Goal: Task Accomplishment & Management: Complete application form

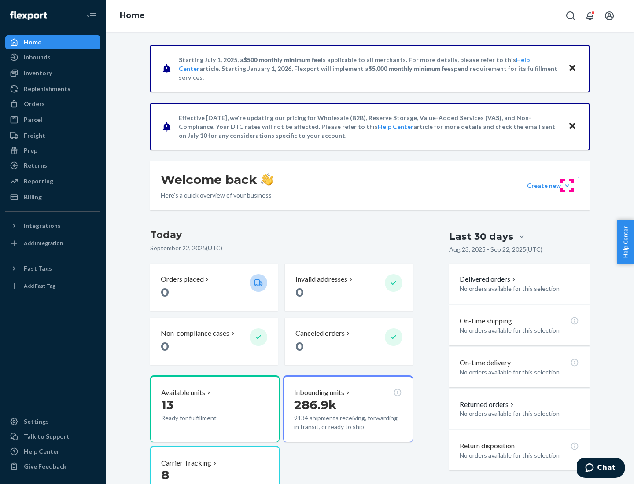
click at [567, 186] on button "Create new Create new inbound Create new order Create new product" at bounding box center [548, 186] width 59 height 18
click at [53, 57] on div "Inbounds" at bounding box center [52, 57] width 93 height 12
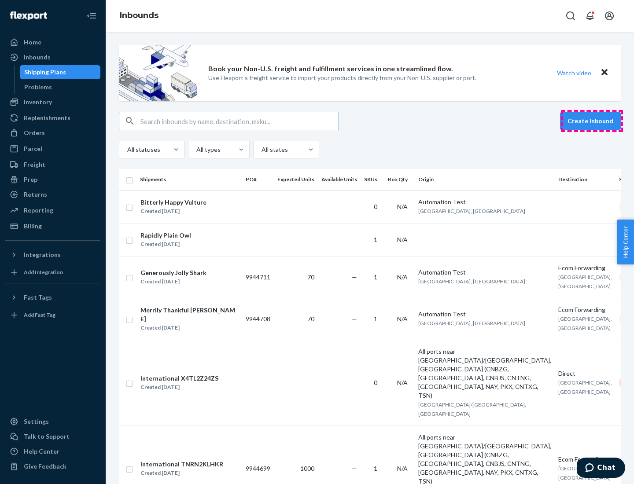
click at [591, 121] on button "Create inbound" at bounding box center [590, 121] width 61 height 18
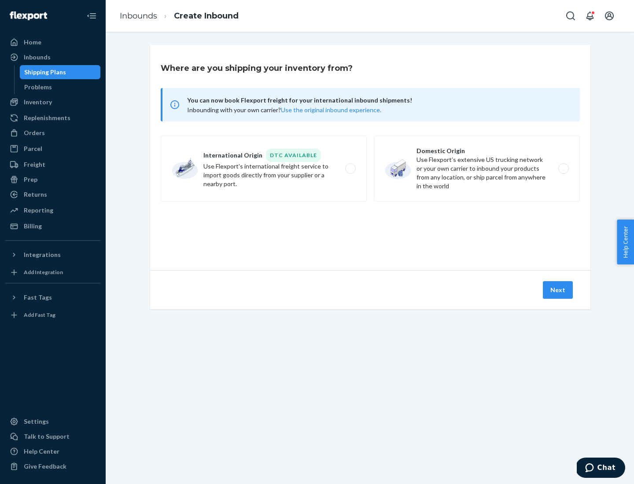
click at [477, 169] on label "Domestic Origin Use Flexport’s extensive US trucking network or your own carrie…" at bounding box center [477, 169] width 206 height 66
click at [563, 169] on input "Domestic Origin Use Flexport’s extensive US trucking network or your own carrie…" at bounding box center [566, 169] width 6 height 6
radio input "true"
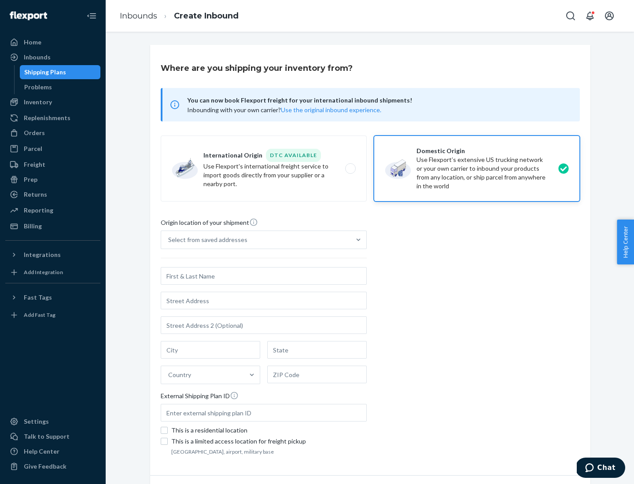
click at [206, 240] on div "Select from saved addresses" at bounding box center [207, 239] width 79 height 9
click at [169, 240] on input "Select from saved addresses" at bounding box center [168, 239] width 1 height 9
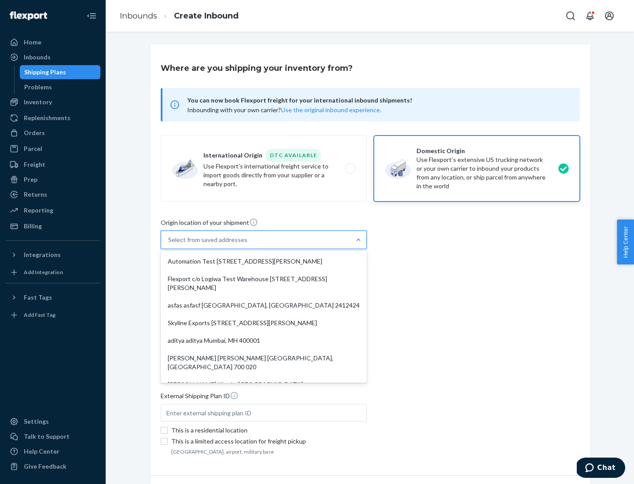
scroll to position [4, 0]
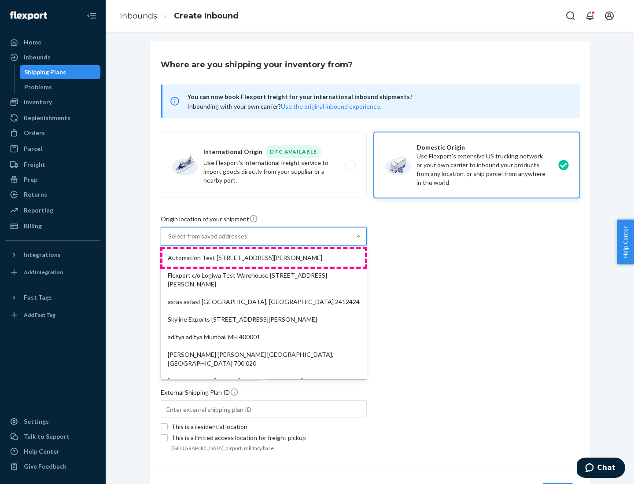
click at [264, 258] on div "Automation Test [STREET_ADDRESS][PERSON_NAME]" at bounding box center [263, 258] width 202 height 18
click at [169, 241] on input "option Automation Test [STREET_ADDRESS][PERSON_NAME]. 9 results available. Use …" at bounding box center [168, 236] width 1 height 9
type input "Automation Test"
type input "9th Floor"
type input "[GEOGRAPHIC_DATA]"
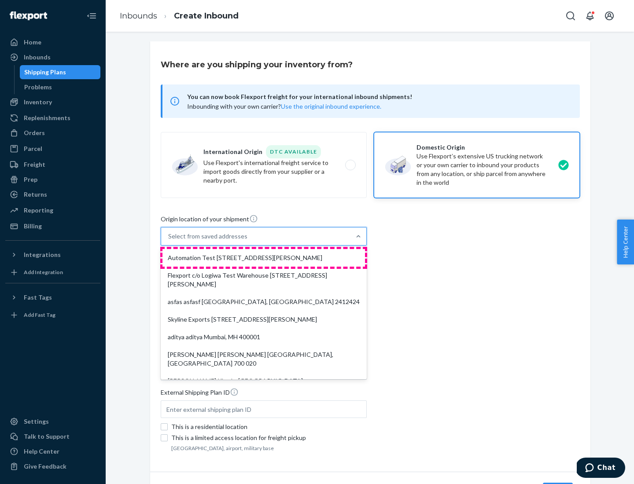
type input "CA"
type input "94104"
type input "[STREET_ADDRESS][PERSON_NAME]"
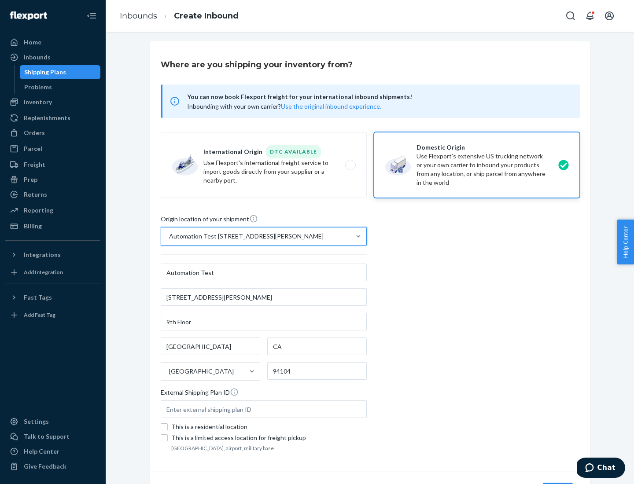
scroll to position [51, 0]
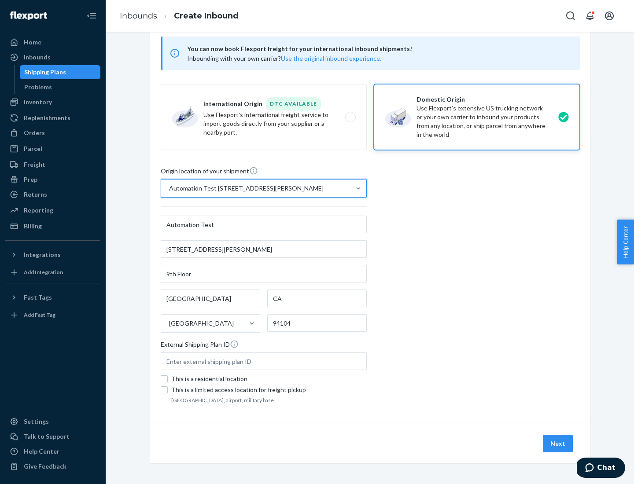
click at [558, 444] on button "Next" at bounding box center [558, 444] width 30 height 18
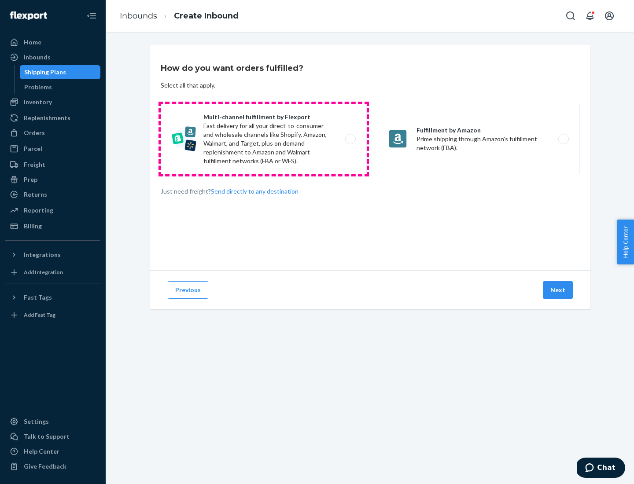
click at [264, 139] on label "Multi-channel fulfillment by Flexport Fast delivery for all your direct-to-cons…" at bounding box center [264, 139] width 206 height 70
click at [350, 139] on input "Multi-channel fulfillment by Flexport Fast delivery for all your direct-to-cons…" at bounding box center [353, 139] width 6 height 6
radio input "true"
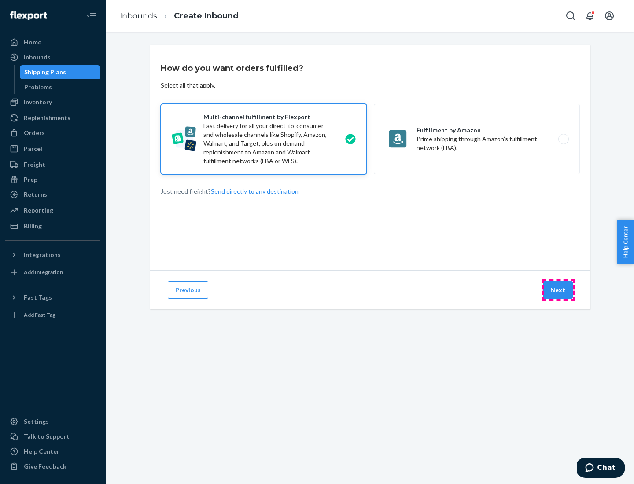
click at [558, 290] on button "Next" at bounding box center [558, 290] width 30 height 18
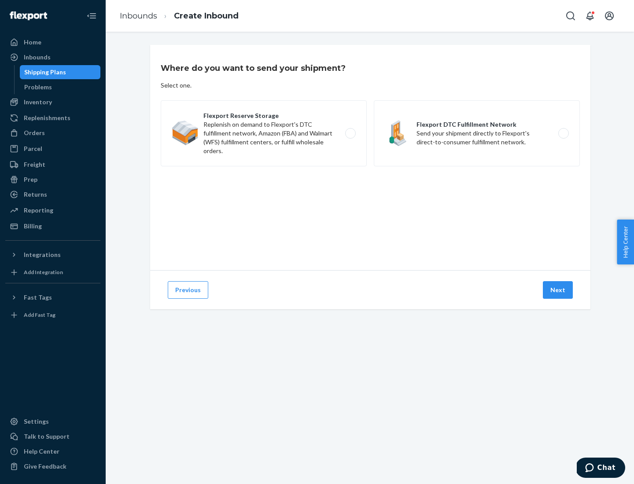
click at [477, 133] on label "Flexport DTC Fulfillment Network Send your shipment directly to Flexport's dire…" at bounding box center [477, 133] width 206 height 66
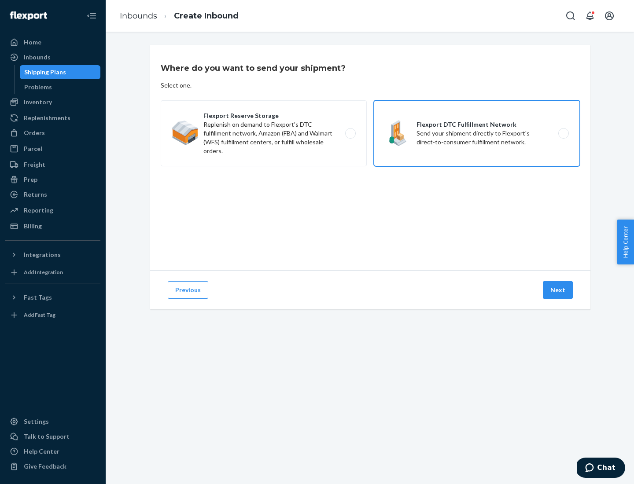
click at [563, 133] on input "Flexport DTC Fulfillment Network Send your shipment directly to Flexport's dire…" at bounding box center [566, 134] width 6 height 6
radio input "true"
click at [558, 290] on button "Next" at bounding box center [558, 290] width 30 height 18
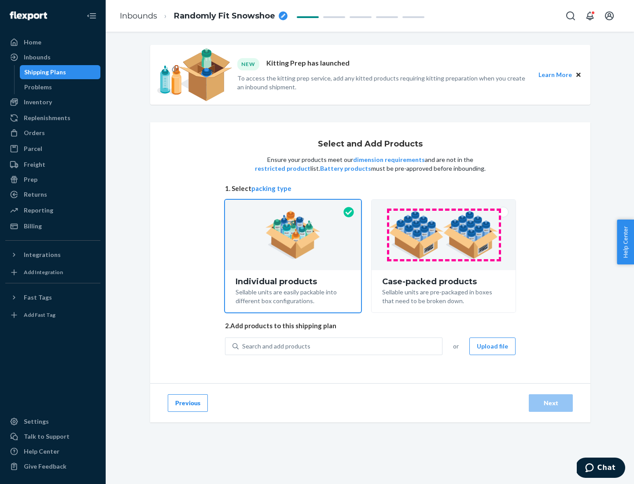
click at [444, 235] on img at bounding box center [444, 235] width 110 height 48
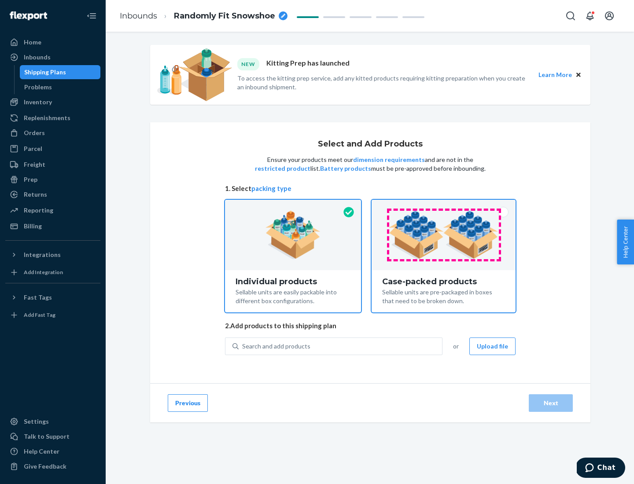
click at [444, 206] on input "Case-packed products Sellable units are pre-packaged in boxes that need to be b…" at bounding box center [444, 203] width 6 height 6
radio input "true"
radio input "false"
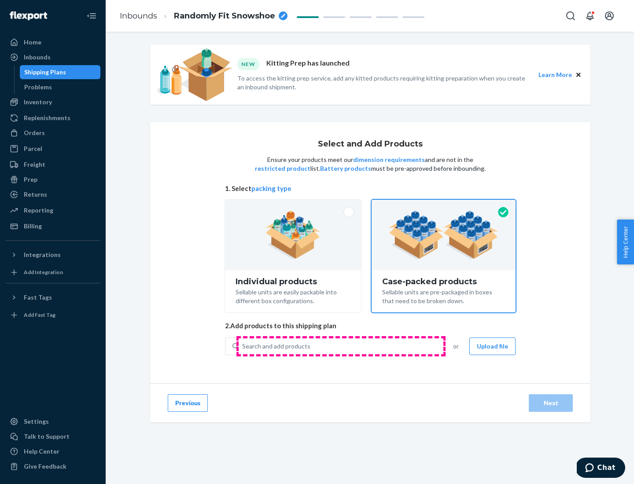
click at [341, 346] on div "Search and add products" at bounding box center [340, 346] width 203 height 16
click at [243, 346] on input "Search and add products" at bounding box center [242, 346] width 1 height 9
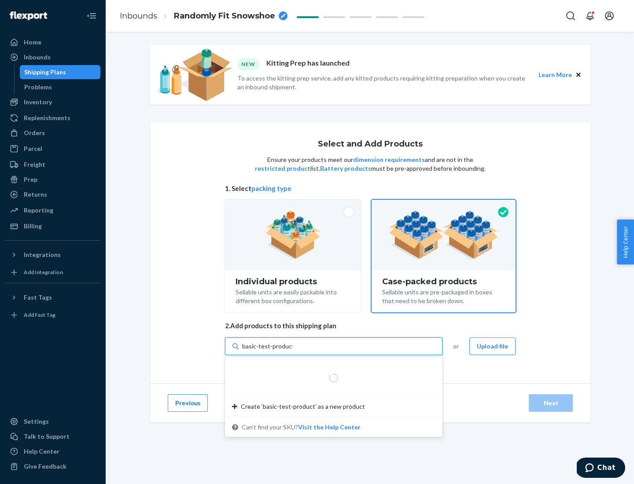
type input "basic-test-product-1"
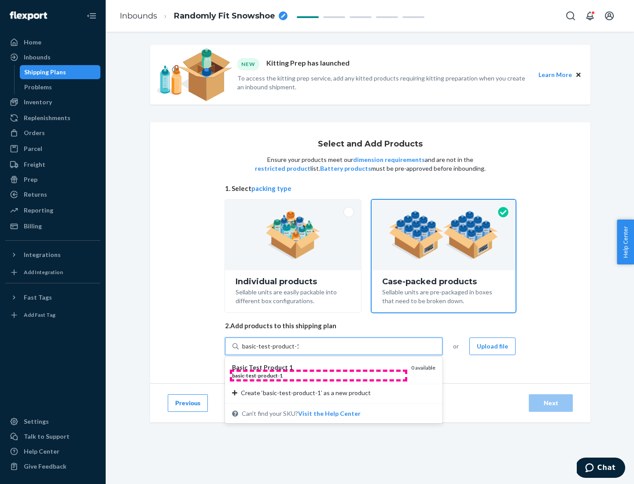
click at [318, 375] on div "basic - test - product - 1" at bounding box center [318, 375] width 172 height 7
click at [298, 351] on input "basic-test-product-1" at bounding box center [270, 346] width 56 height 9
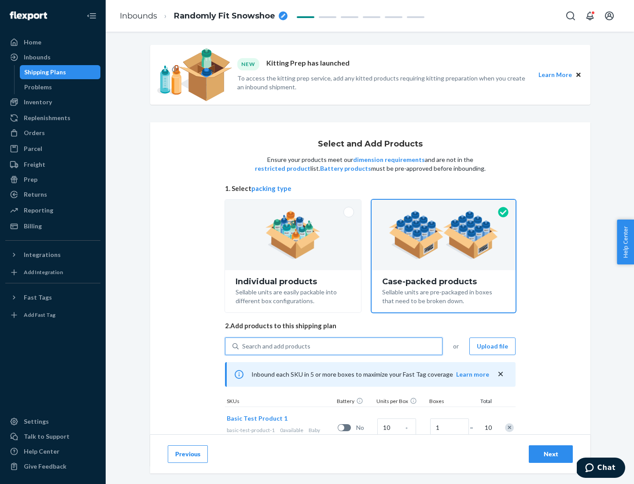
scroll to position [32, 0]
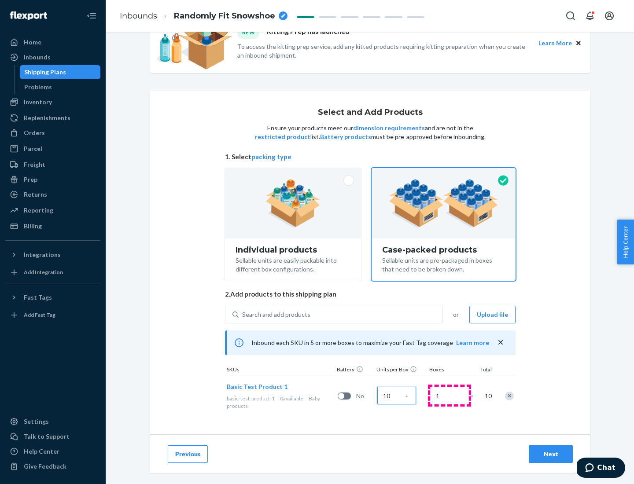
type input "10"
type input "7"
click at [551, 454] on div "Next" at bounding box center [550, 454] width 29 height 9
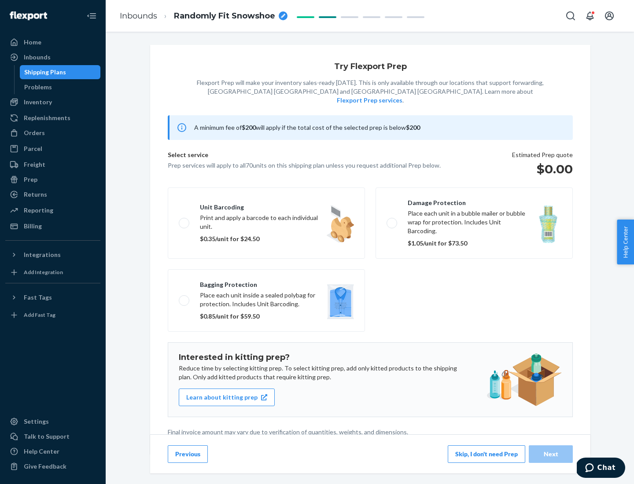
scroll to position [2, 0]
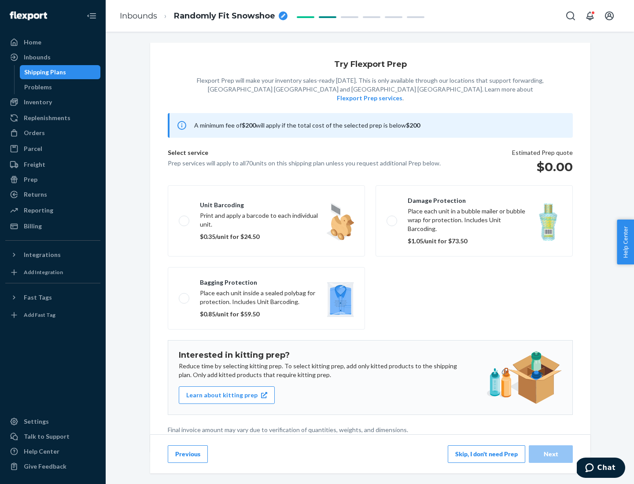
click at [266, 280] on label "Bagging protection Place each unit inside a sealed polybag for protection. Incl…" at bounding box center [266, 298] width 197 height 62
click at [184, 295] on input "Bagging protection Place each unit inside a sealed polybag for protection. Incl…" at bounding box center [182, 298] width 6 height 6
checkbox input "true"
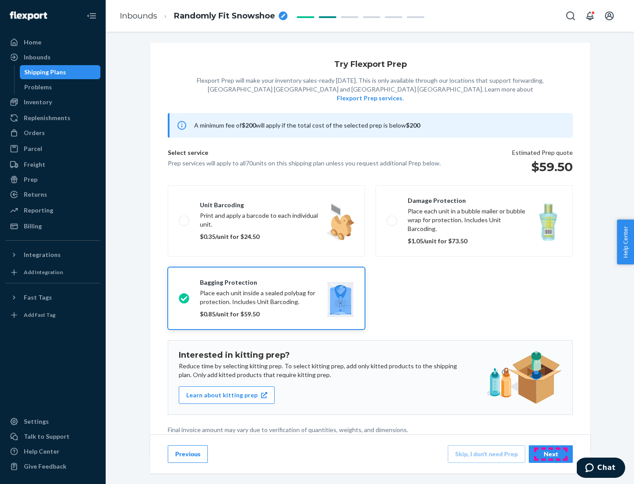
click at [551, 454] on div "Next" at bounding box center [550, 454] width 29 height 9
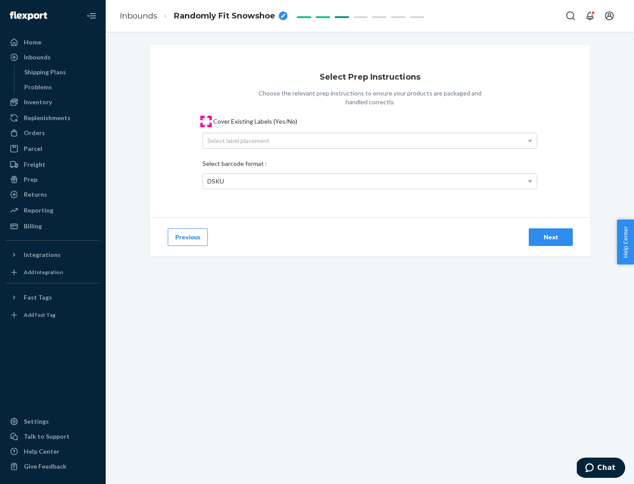
click at [206, 121] on input "Cover Existing Labels (Yes/No)" at bounding box center [205, 121] width 7 height 7
checkbox input "true"
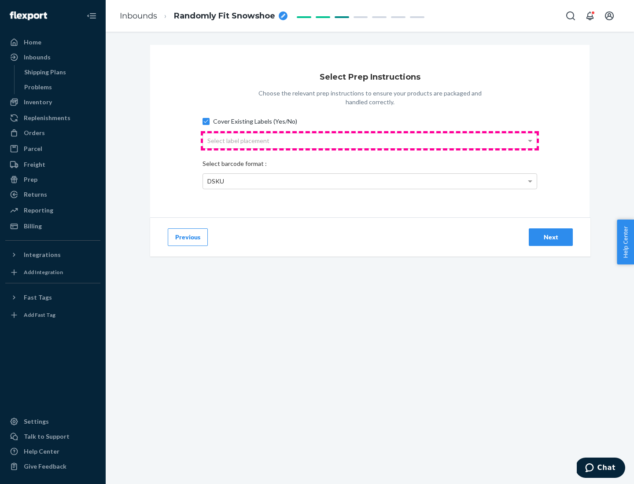
click at [370, 140] on div "Select label placement" at bounding box center [370, 140] width 334 height 15
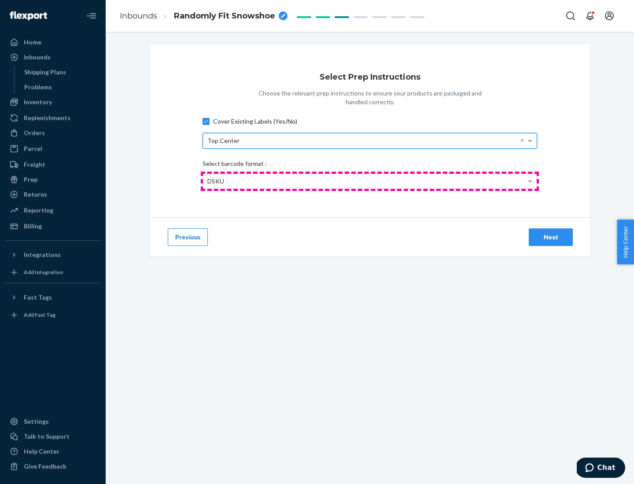
click at [370, 181] on div "DSKU" at bounding box center [370, 181] width 334 height 15
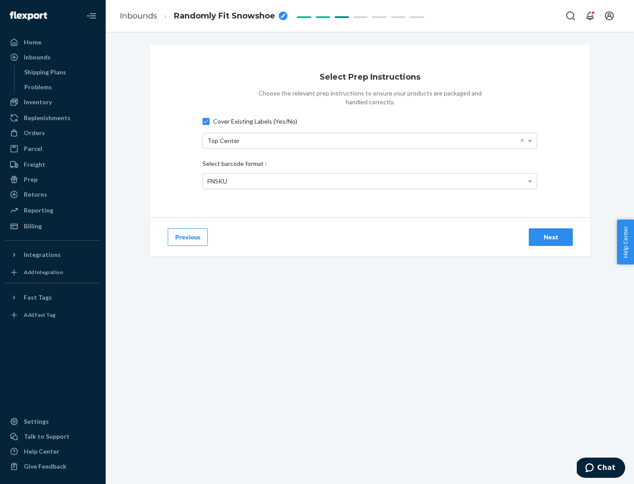
click at [551, 237] on div "Next" at bounding box center [550, 237] width 29 height 9
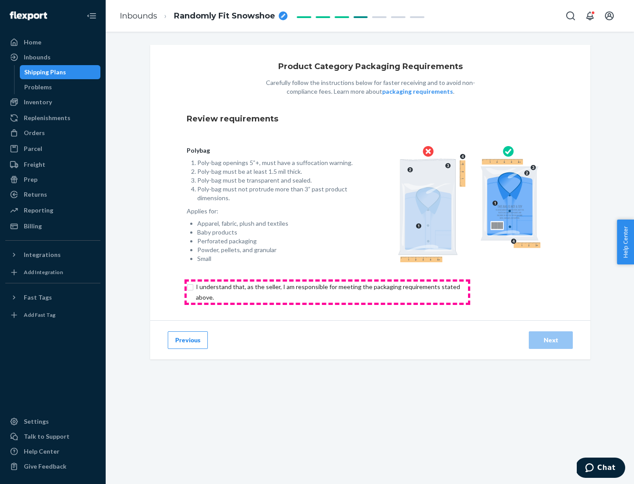
click at [327, 292] on input "checkbox" at bounding box center [333, 292] width 293 height 21
checkbox input "true"
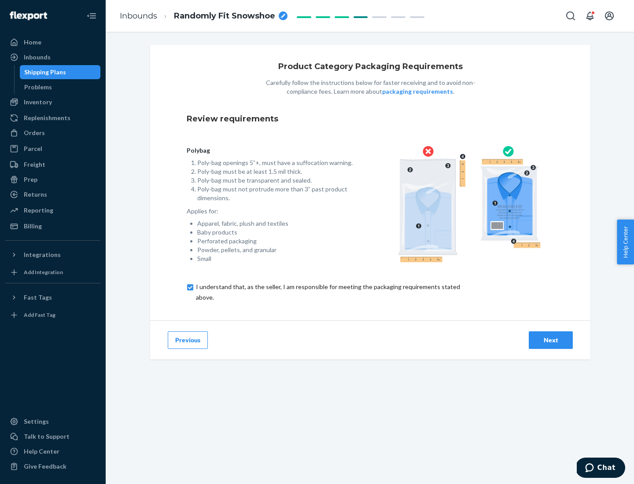
click at [551, 340] on div "Next" at bounding box center [550, 340] width 29 height 9
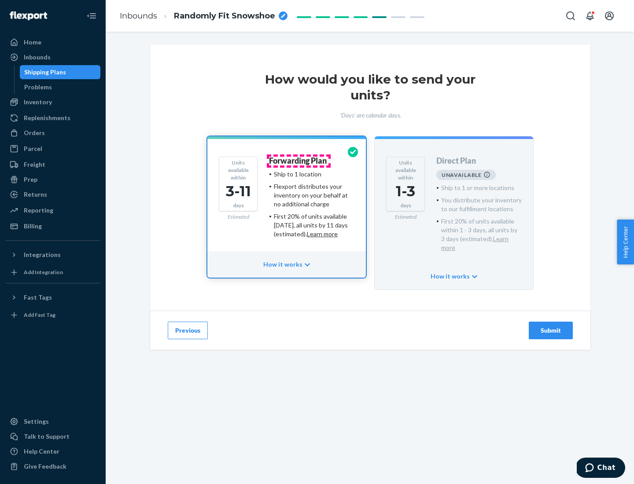
click at [298, 161] on h4 "Forwarding Plan" at bounding box center [298, 161] width 58 height 9
click at [551, 326] on div "Submit" at bounding box center [550, 330] width 29 height 9
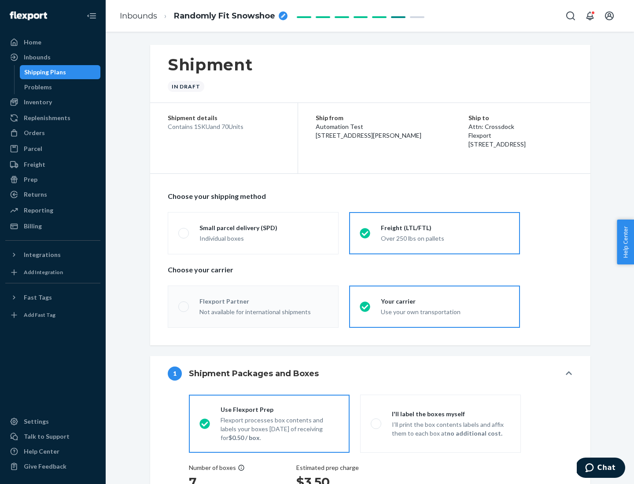
radio input "true"
radio input "false"
radio input "true"
radio input "false"
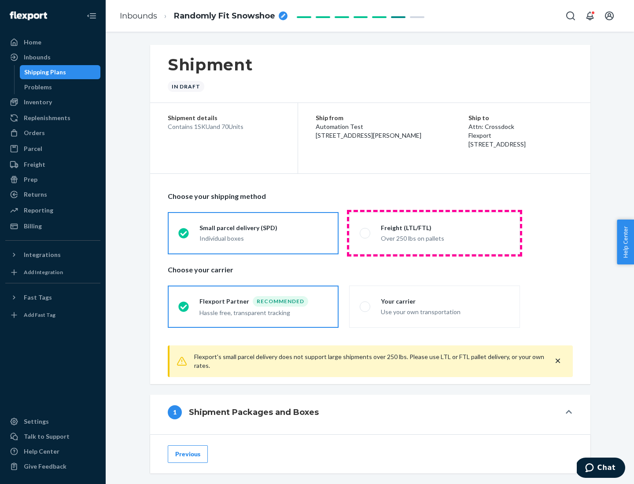
click at [434, 233] on div "Over 250 lbs on pallets" at bounding box center [445, 237] width 129 height 11
click at [365, 233] on input "Freight (LTL/FTL) Over 250 lbs on pallets" at bounding box center [363, 233] width 6 height 6
radio input "true"
radio input "false"
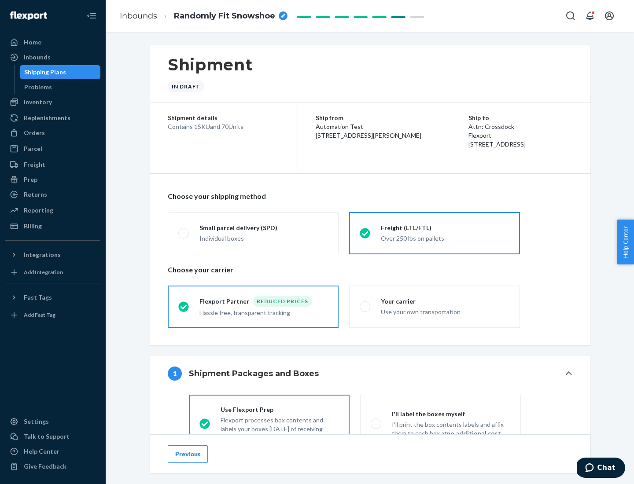
scroll to position [49, 0]
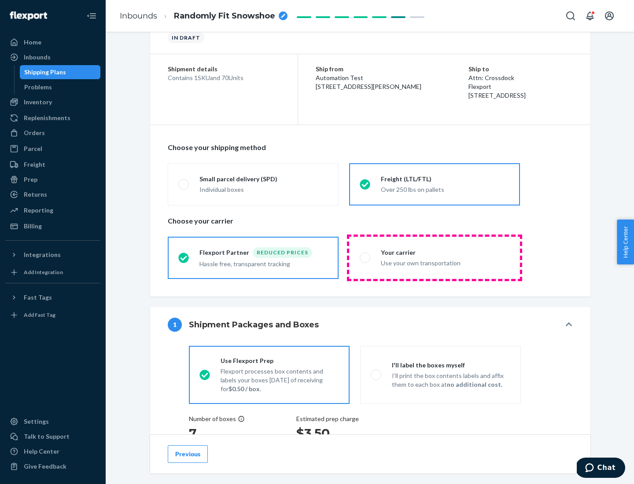
click at [434, 257] on div "Use your own transportation" at bounding box center [445, 262] width 129 height 11
click at [365, 257] on input "Your carrier Use your own transportation" at bounding box center [363, 258] width 6 height 6
radio input "true"
radio input "false"
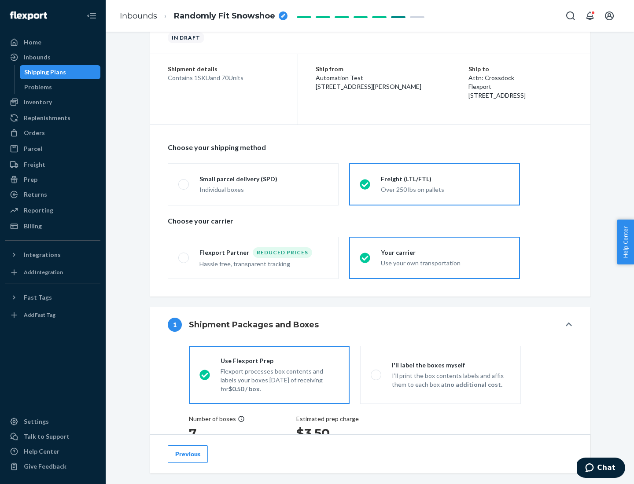
scroll to position [166, 0]
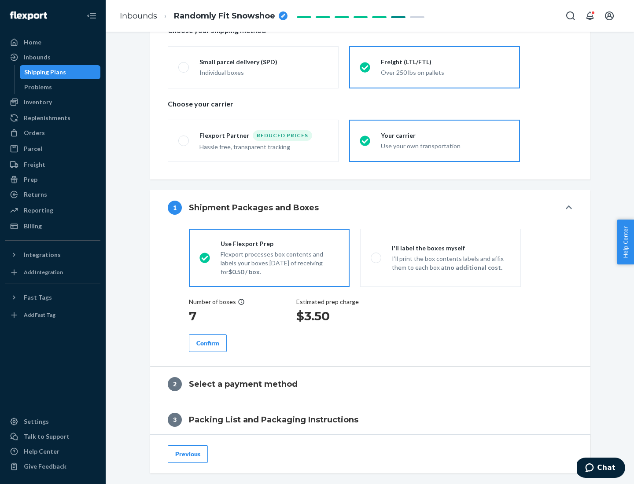
click at [440, 257] on p "I’ll print the box contents labels and affix them to each box at no additional …" at bounding box center [451, 263] width 118 height 18
click at [376, 257] on input "I'll label the boxes myself I’ll print the box contents labels and affix them t…" at bounding box center [374, 258] width 6 height 6
radio input "true"
radio input "false"
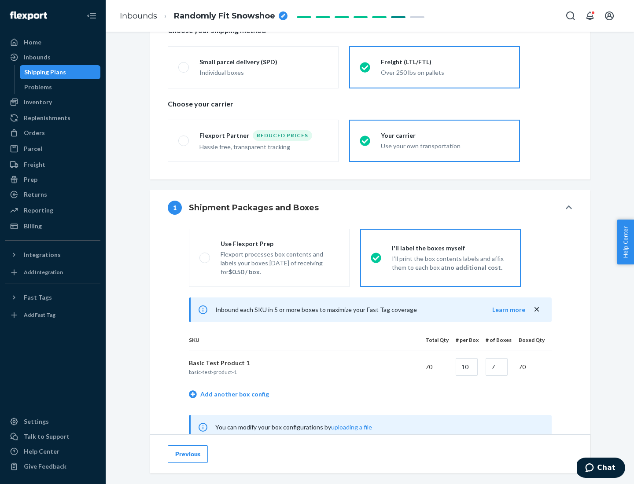
scroll to position [275, 0]
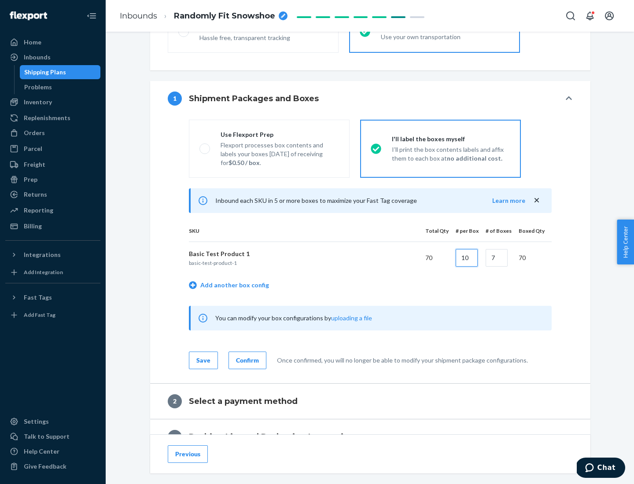
type input "10"
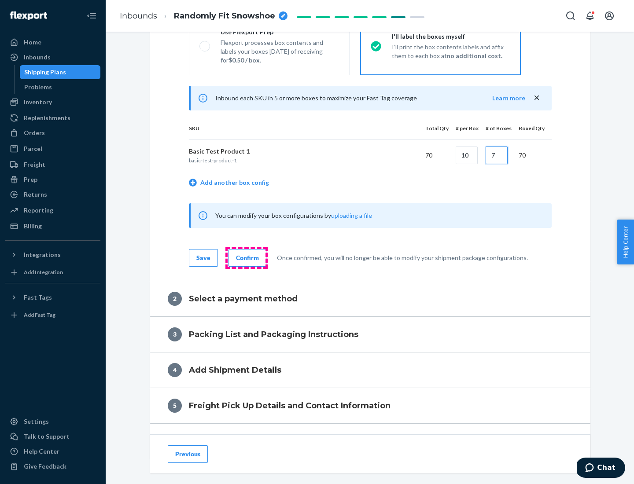
type input "7"
click at [246, 257] on div "Confirm" at bounding box center [247, 257] width 23 height 9
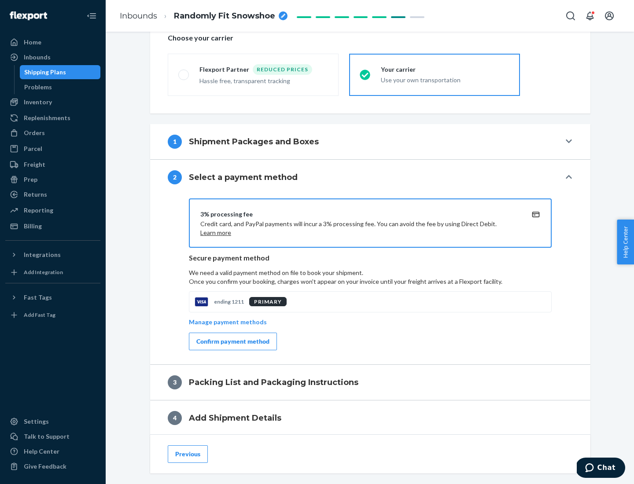
scroll to position [316, 0]
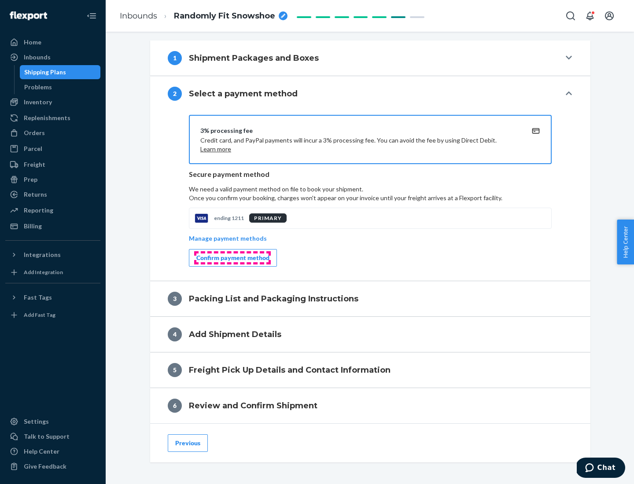
click at [232, 258] on div "Confirm payment method" at bounding box center [232, 257] width 73 height 9
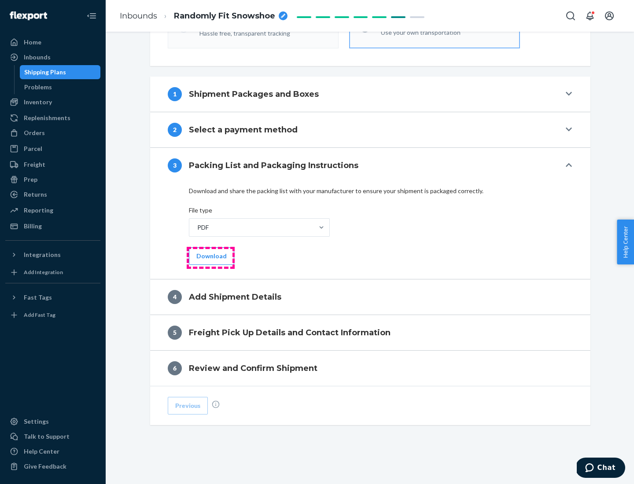
scroll to position [278, 0]
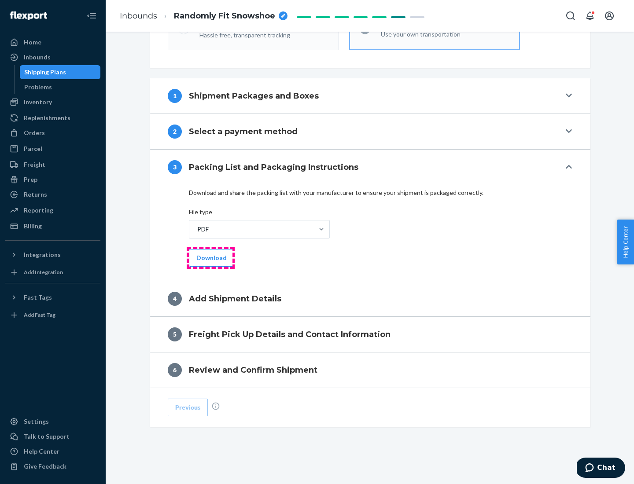
click at [210, 257] on button "Download" at bounding box center [211, 258] width 45 height 18
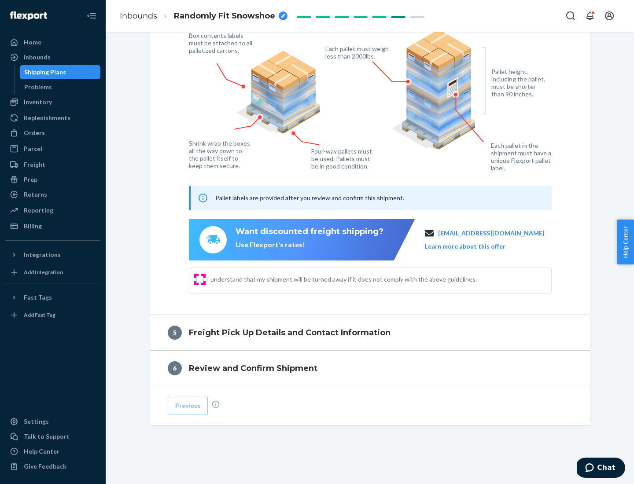
click at [200, 279] on input "I understand that my shipment will be turned away if it does not comply with th…" at bounding box center [199, 279] width 7 height 7
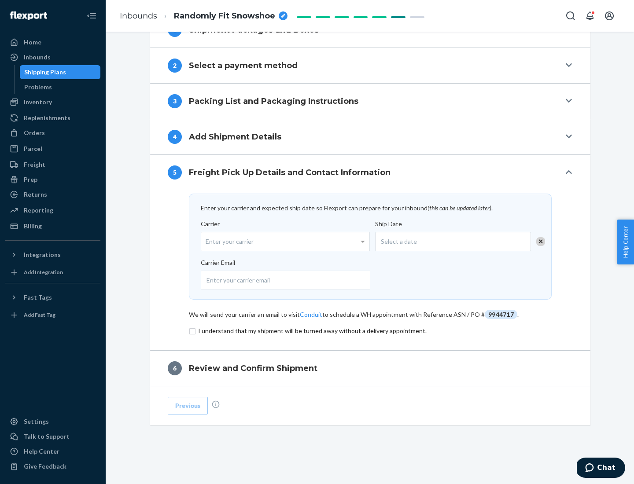
click at [370, 331] on input "checkbox" at bounding box center [370, 331] width 363 height 11
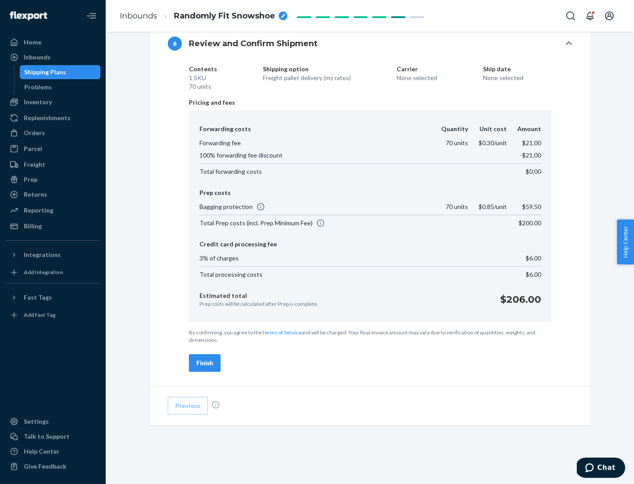
click at [205, 363] on div "Finish" at bounding box center [204, 363] width 17 height 9
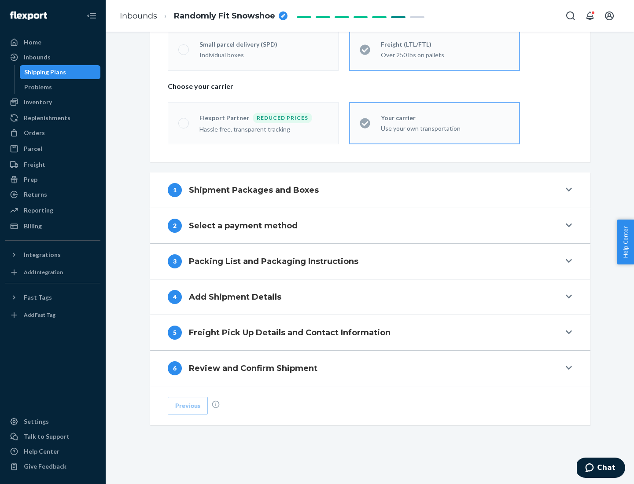
scroll to position [184, 0]
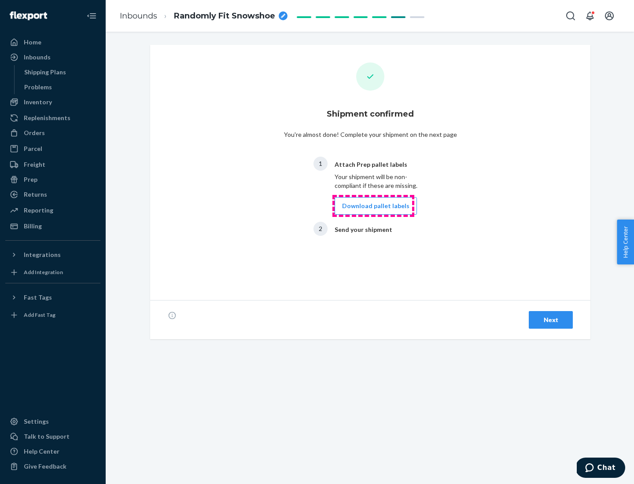
click at [373, 206] on button "Download pallet labels" at bounding box center [375, 206] width 82 height 18
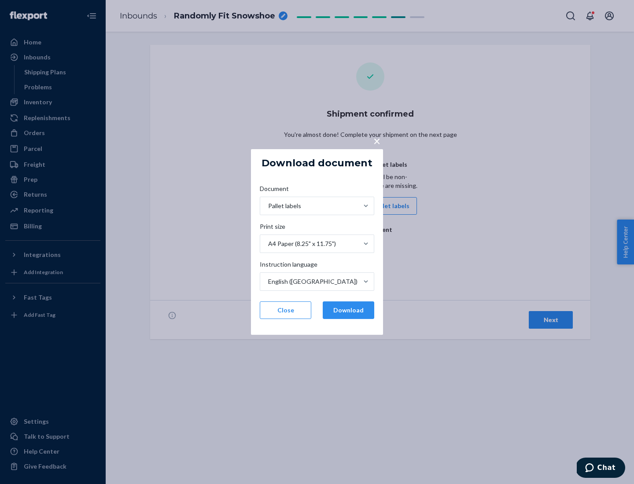
click at [348, 310] on button "Download" at bounding box center [348, 310] width 51 height 18
click at [376, 140] on span "×" at bounding box center [376, 140] width 7 height 15
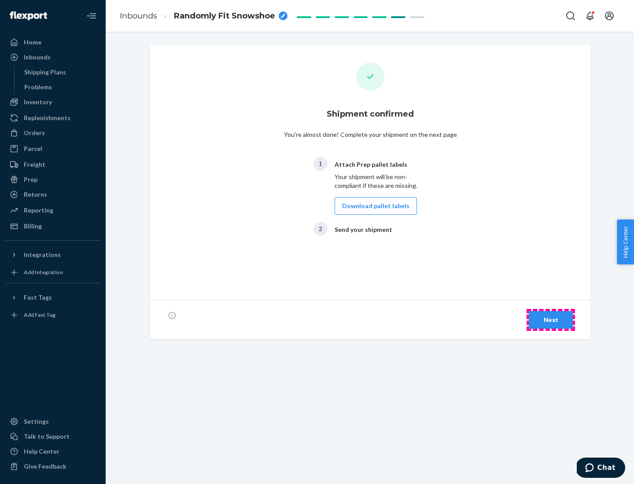
click at [551, 320] on div "Next" at bounding box center [550, 320] width 29 height 9
